Goal: Task Accomplishment & Management: Manage account settings

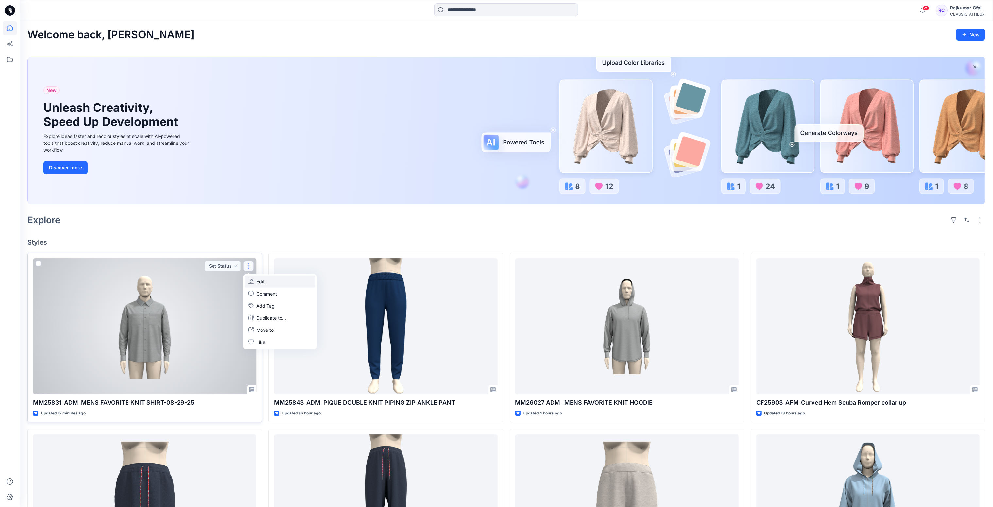
click at [260, 279] on p "Edit" at bounding box center [260, 281] width 8 height 7
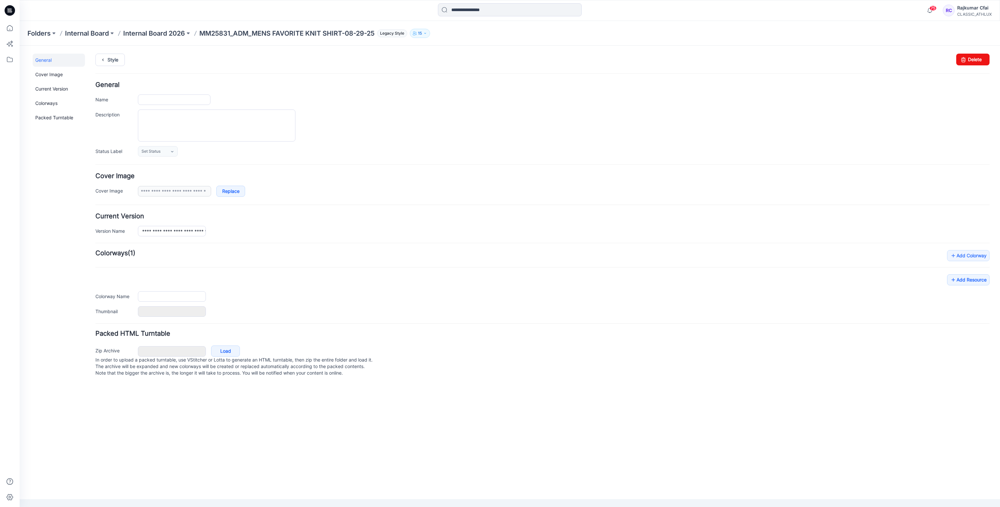
type input "**********"
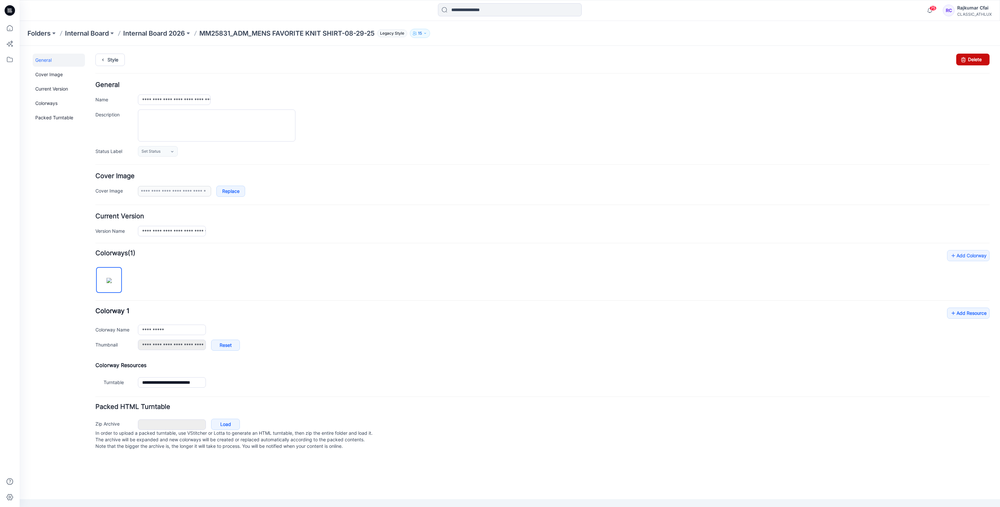
click at [981, 59] on link "Delete" at bounding box center [972, 60] width 33 height 12
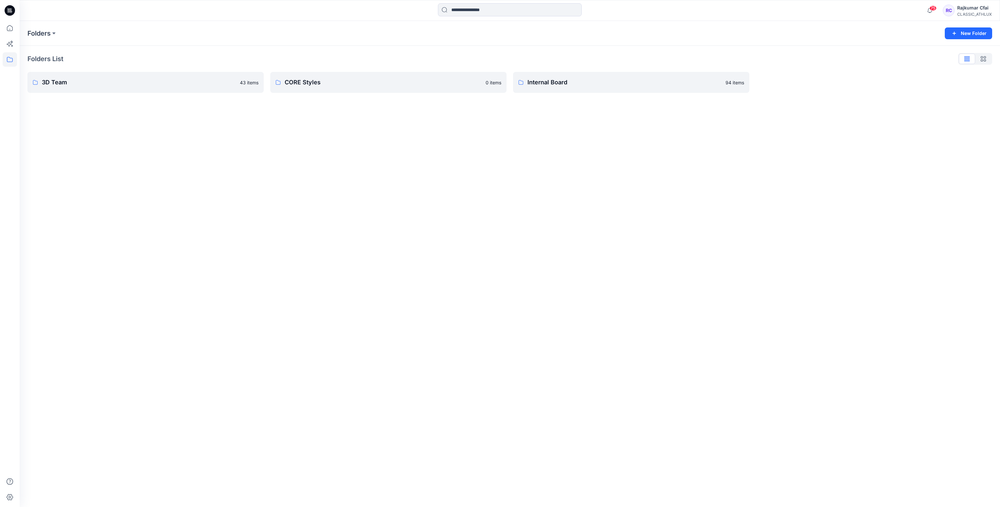
click at [7, 9] on icon at bounding box center [10, 10] width 10 height 10
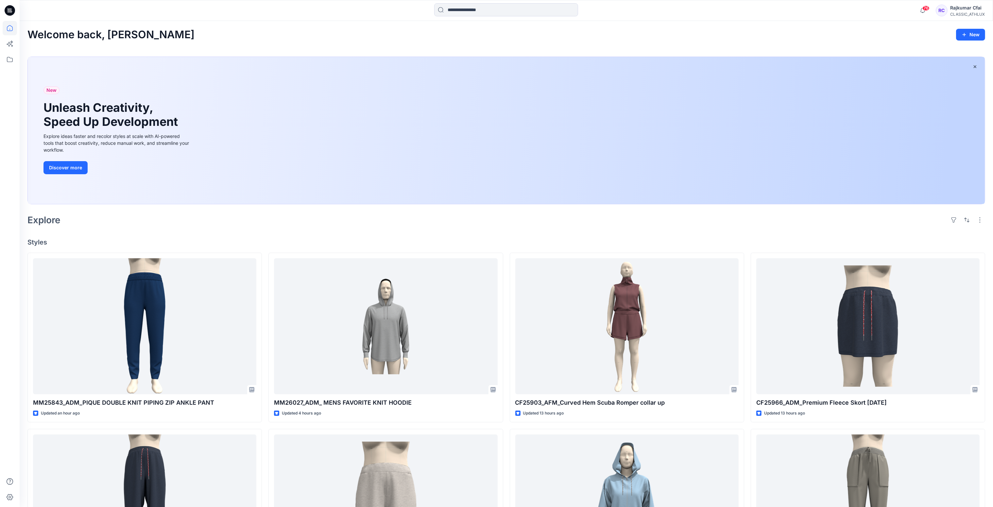
click at [315, 224] on div "Explore" at bounding box center [505, 220] width 957 height 16
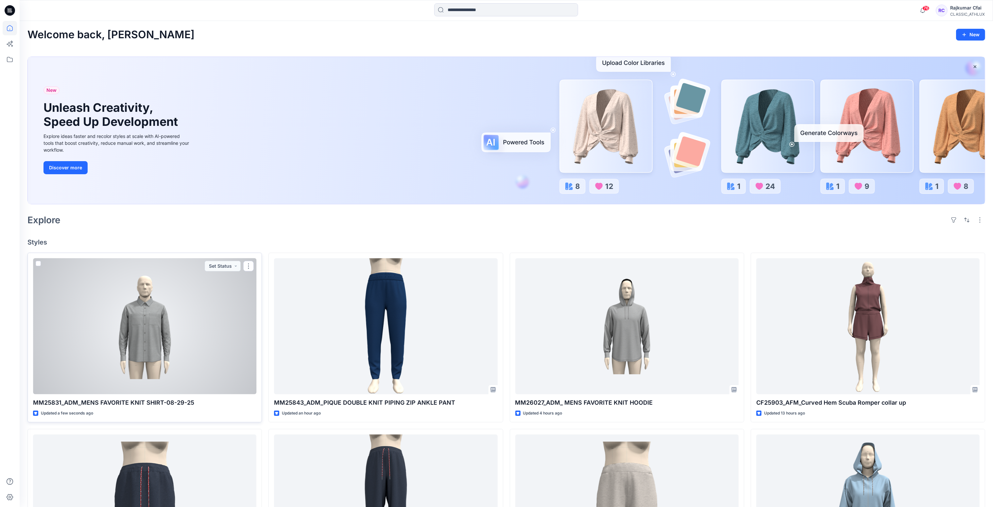
click at [225, 321] on div at bounding box center [144, 326] width 223 height 136
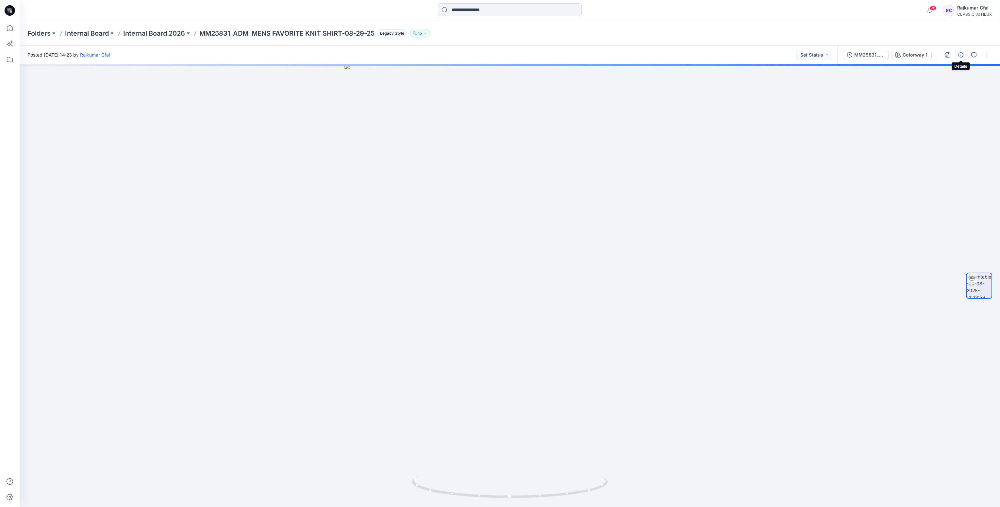
click at [960, 55] on icon "button" at bounding box center [960, 54] width 5 height 5
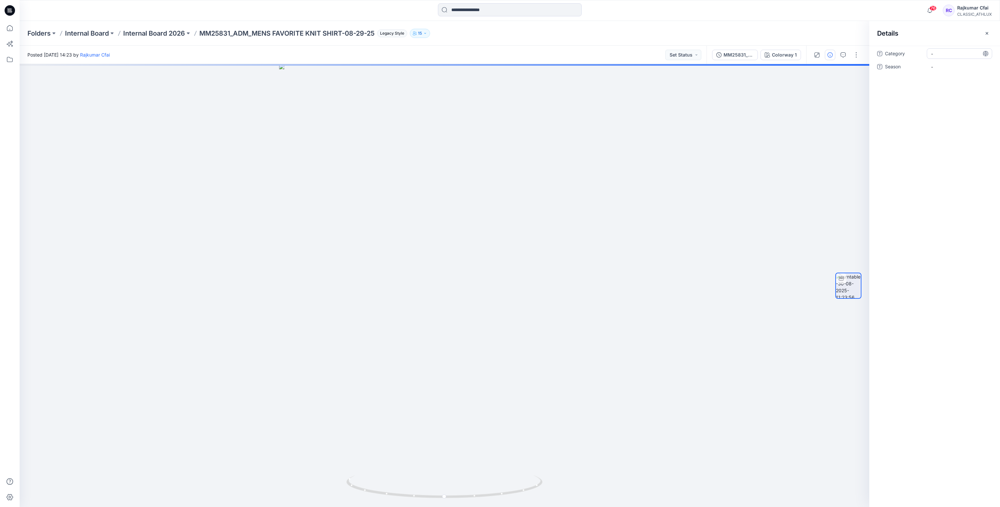
click at [941, 55] on span "-" at bounding box center [959, 53] width 57 height 7
type textarea "**********"
click at [947, 66] on span "-" at bounding box center [959, 66] width 57 height 7
type textarea "*"
type textarea "*******"
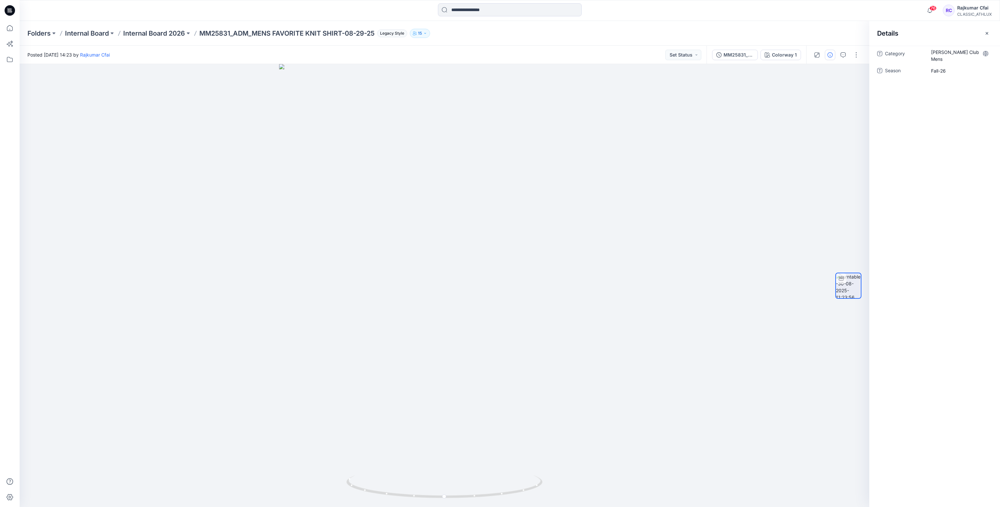
click at [964, 82] on div "Category Sams Club Mens Season Fall-26" at bounding box center [934, 276] width 131 height 461
click at [963, 67] on span "Fall-26" at bounding box center [959, 70] width 57 height 7
drag, startPoint x: 585, startPoint y: 327, endPoint x: 586, endPoint y: 344, distance: 17.0
click at [586, 330] on img at bounding box center [444, 284] width 334 height 445
drag, startPoint x: 505, startPoint y: 497, endPoint x: 492, endPoint y: 497, distance: 13.1
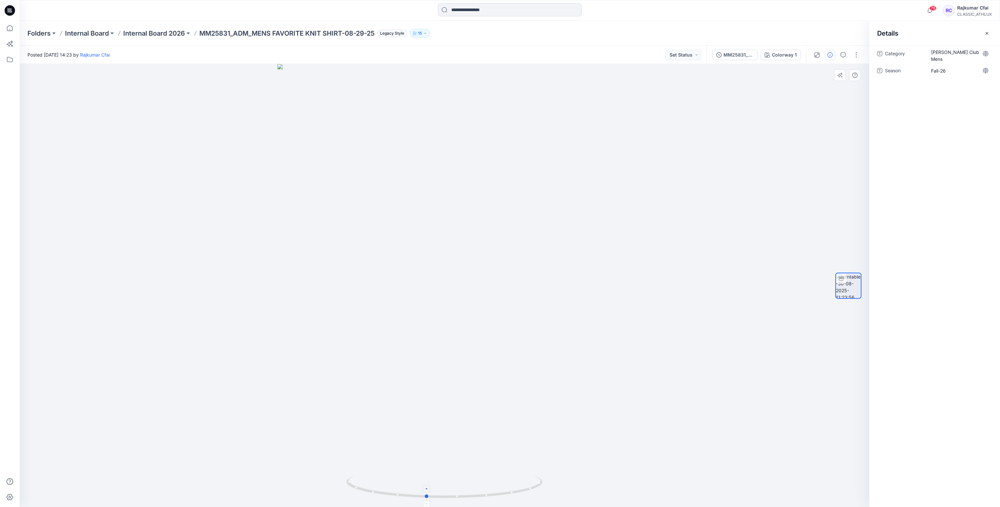
click at [492, 497] on icon at bounding box center [445, 487] width 198 height 25
drag, startPoint x: 471, startPoint y: 372, endPoint x: 520, endPoint y: 269, distance: 114.3
click at [520, 269] on img at bounding box center [444, 283] width 334 height 448
drag, startPoint x: 506, startPoint y: 494, endPoint x: 579, endPoint y: 486, distance: 73.7
click at [579, 486] on div at bounding box center [445, 285] width 850 height 443
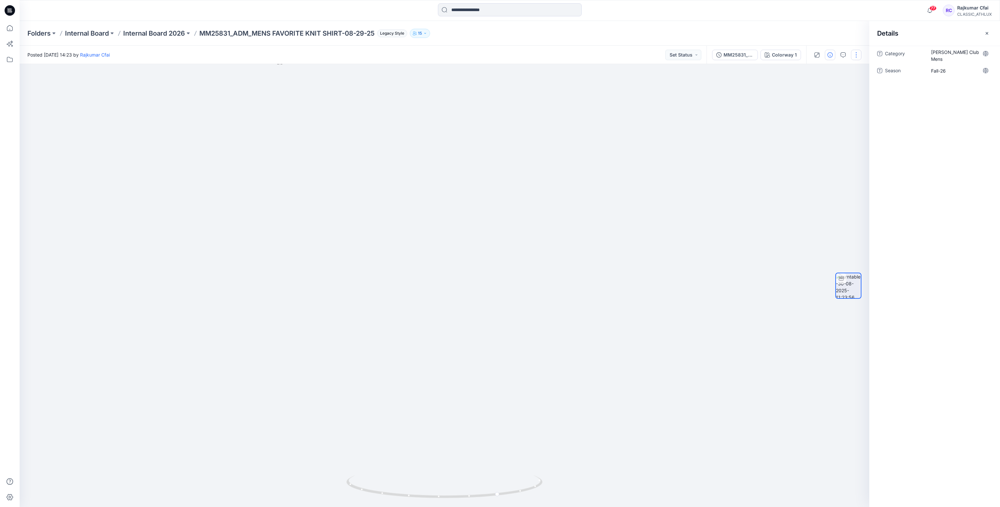
click at [856, 55] on button "button" at bounding box center [856, 55] width 10 height 10
click at [820, 70] on button "Edit" at bounding box center [829, 70] width 60 height 12
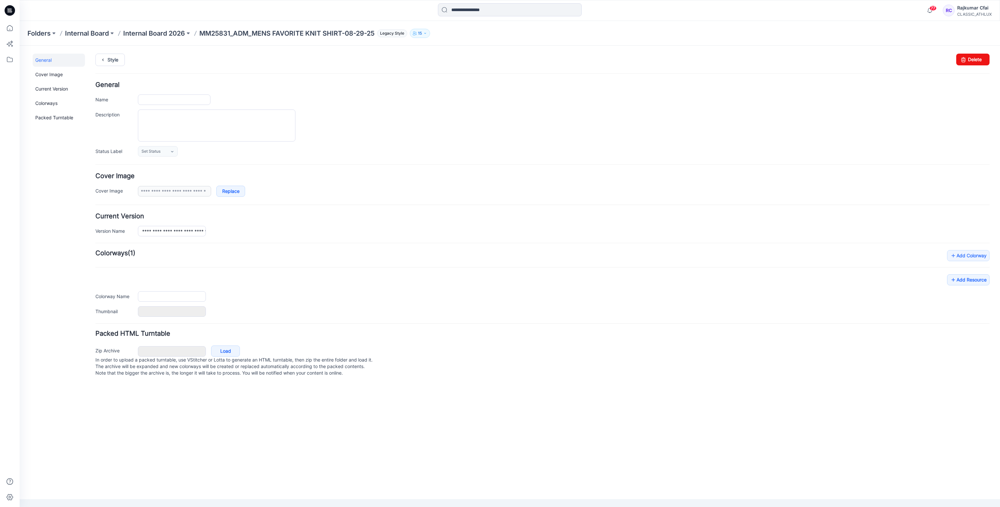
type input "**********"
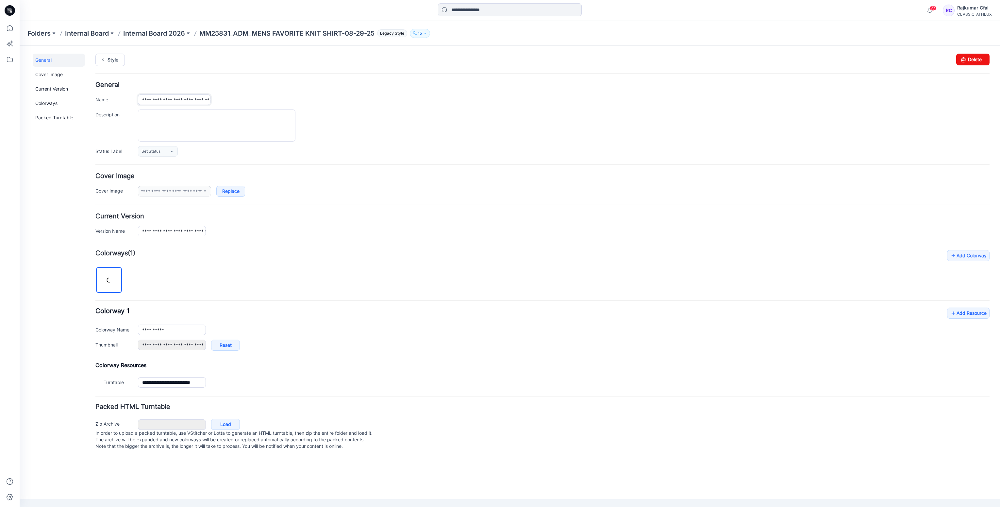
click at [158, 97] on input "**********" at bounding box center [174, 99] width 73 height 10
type input "**********"
drag, startPoint x: 445, startPoint y: 132, endPoint x: 268, endPoint y: 315, distance: 254.5
click at [443, 137] on div at bounding box center [564, 125] width 852 height 32
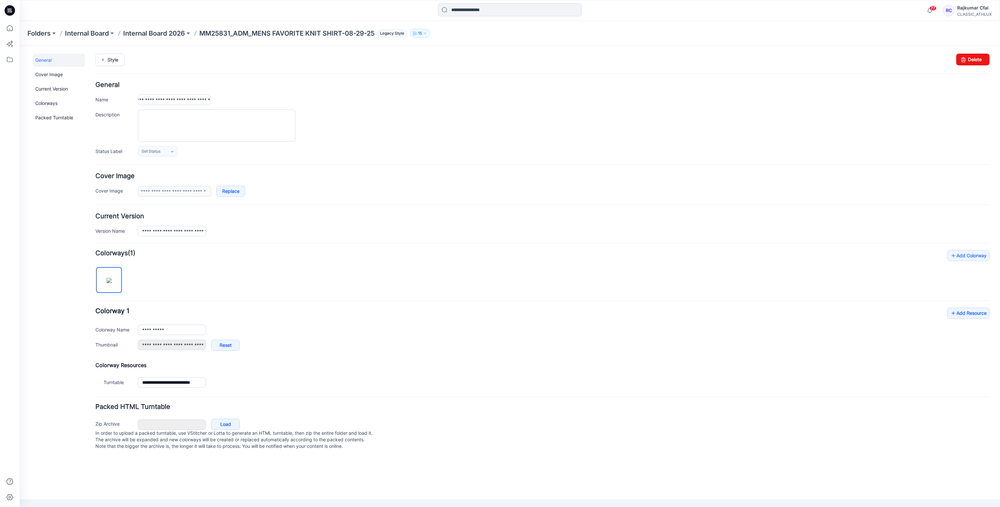
scroll to position [0, 0]
click at [326, 360] on div "**********" at bounding box center [542, 320] width 894 height 140
click at [112, 58] on link "Style" at bounding box center [109, 60] width 29 height 12
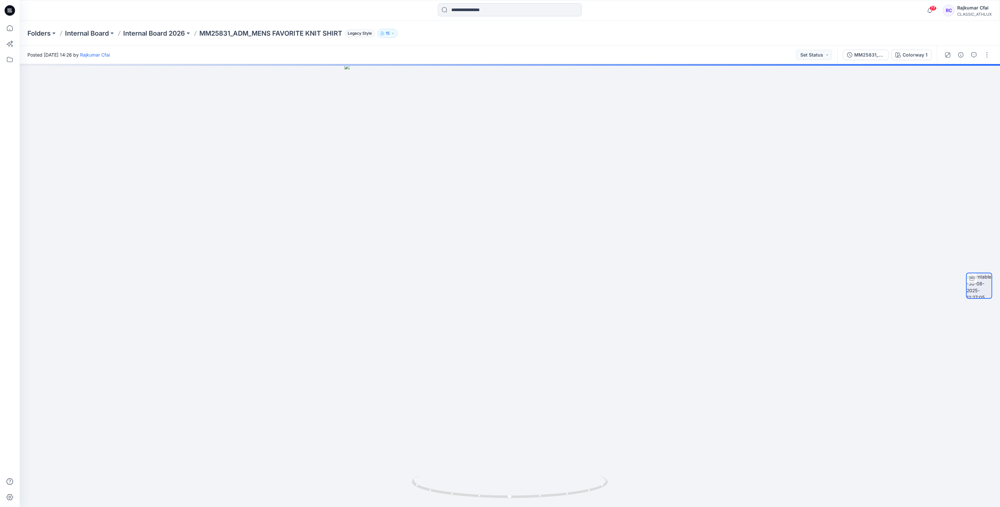
click at [7, 9] on icon at bounding box center [10, 10] width 10 height 10
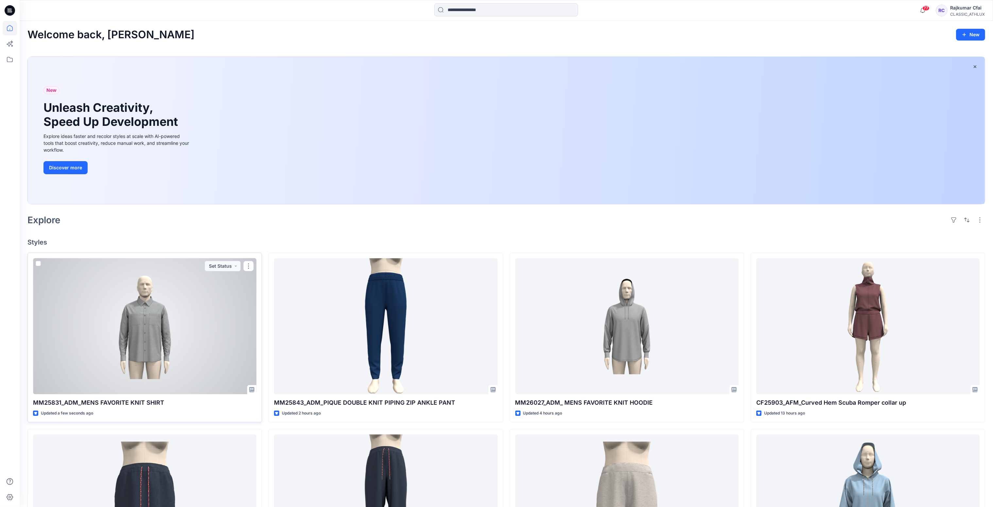
click at [176, 332] on div at bounding box center [144, 326] width 223 height 136
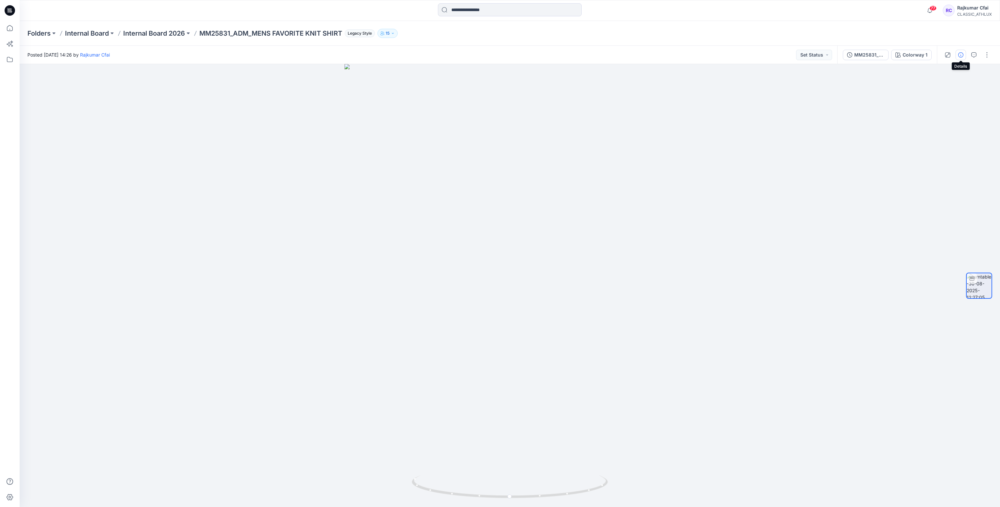
click at [962, 56] on icon "button" at bounding box center [960, 54] width 5 height 5
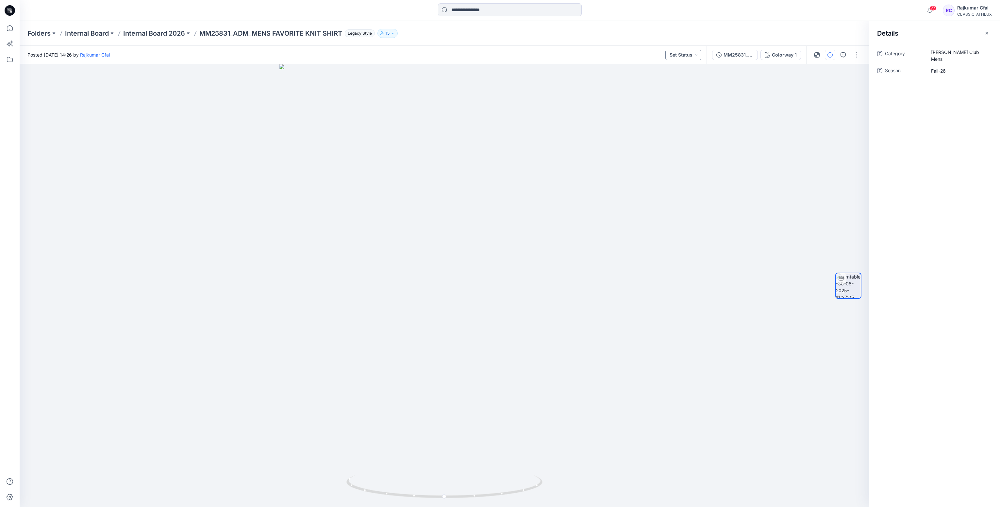
click at [696, 56] on button "Set Status" at bounding box center [683, 55] width 36 height 10
click at [675, 129] on p "Designer Need To Review" at bounding box center [674, 128] width 37 height 8
click at [590, 127] on div at bounding box center [445, 285] width 850 height 443
drag, startPoint x: 12, startPoint y: 11, endPoint x: 14, endPoint y: 27, distance: 16.5
click at [12, 11] on icon at bounding box center [10, 10] width 10 height 21
